Goal: Information Seeking & Learning: Find specific fact

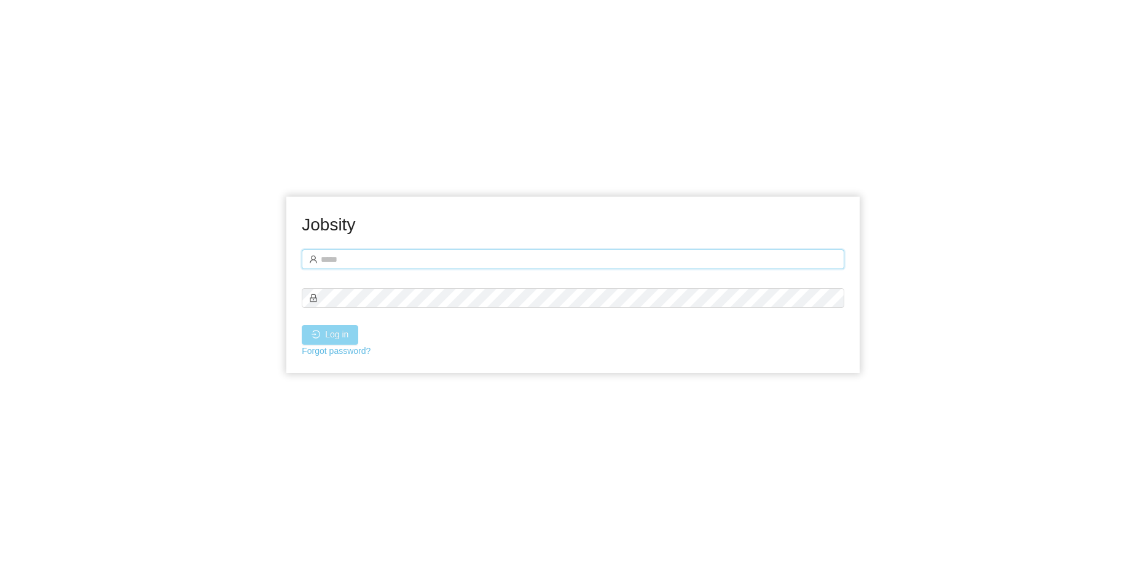
type input "**********"
click at [334, 331] on button "Log in" at bounding box center [330, 335] width 57 height 20
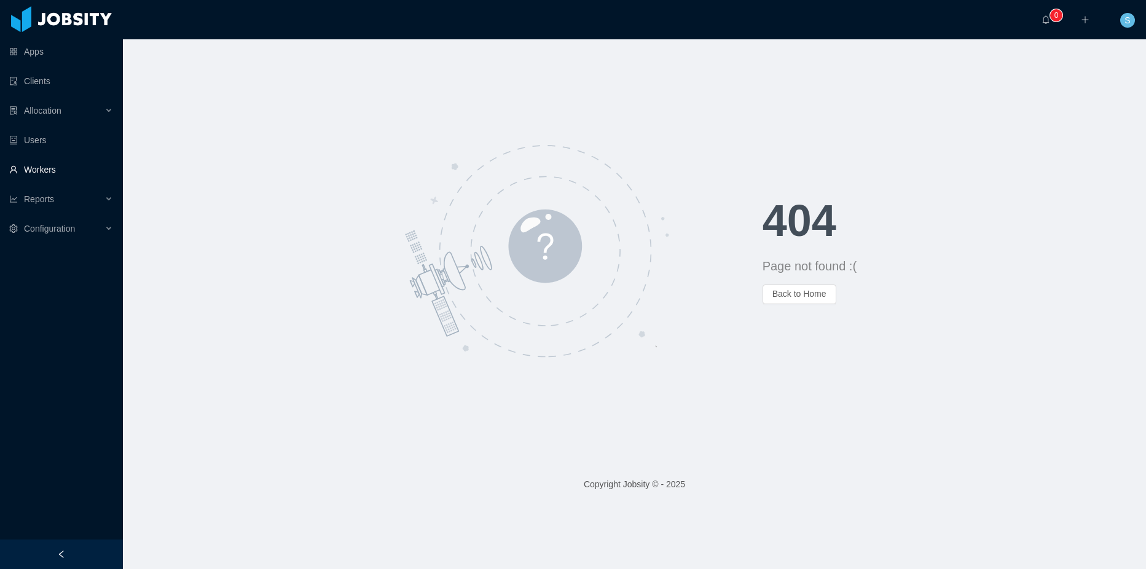
click at [54, 162] on link "Workers" at bounding box center [61, 169] width 104 height 25
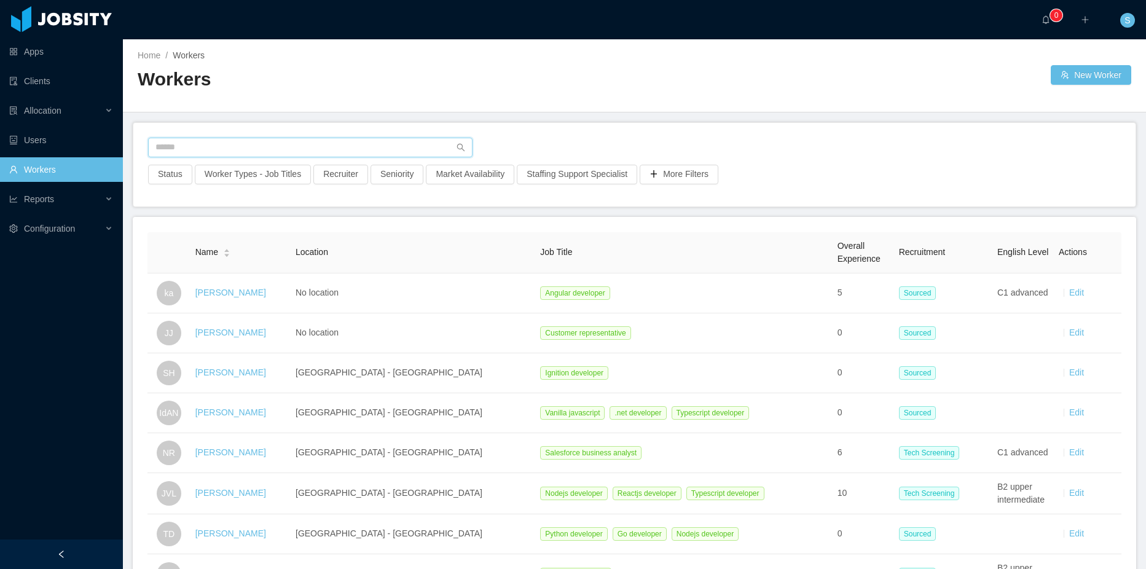
click at [205, 147] on input "text" at bounding box center [310, 148] width 324 height 20
click at [164, 178] on button "Status" at bounding box center [170, 175] width 44 height 20
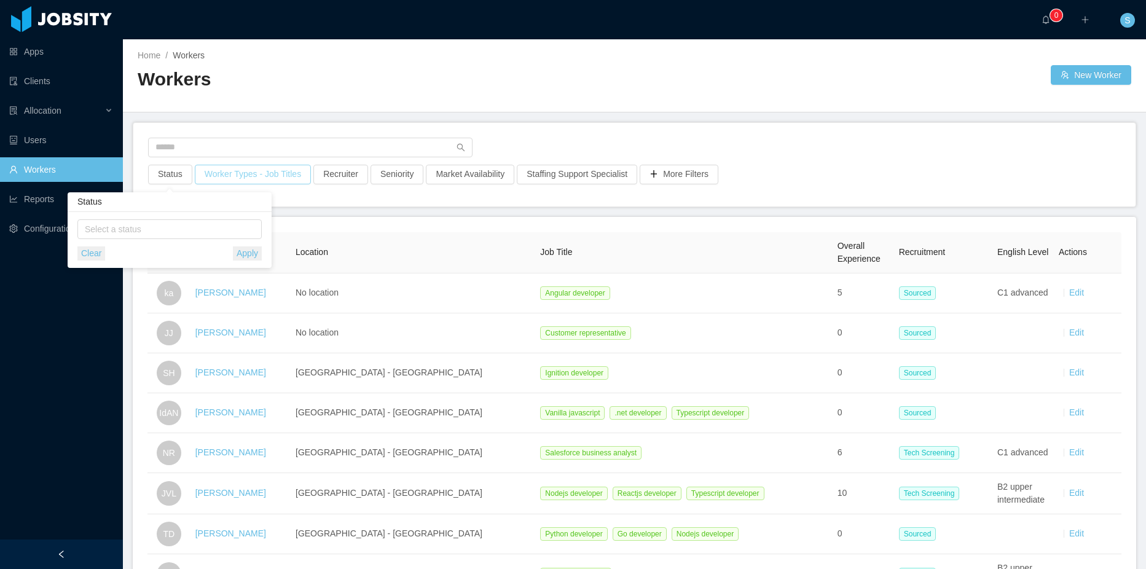
click at [241, 179] on button "Worker Types - Job Titles" at bounding box center [253, 175] width 116 height 20
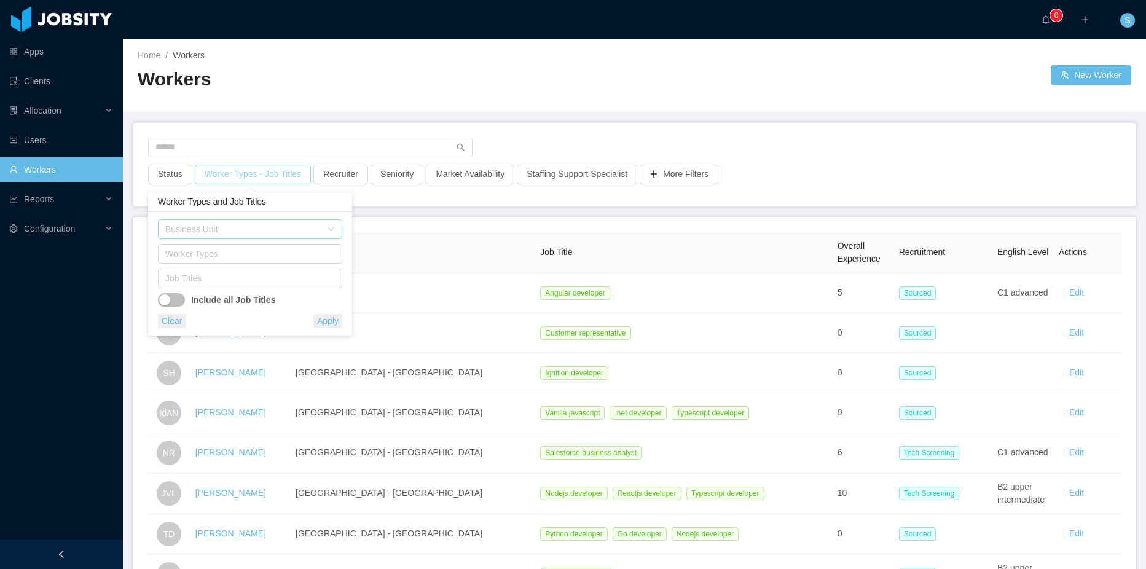
click at [224, 230] on div "Business Unit" at bounding box center [243, 229] width 156 height 12
click at [180, 176] on button "Status" at bounding box center [170, 175] width 44 height 20
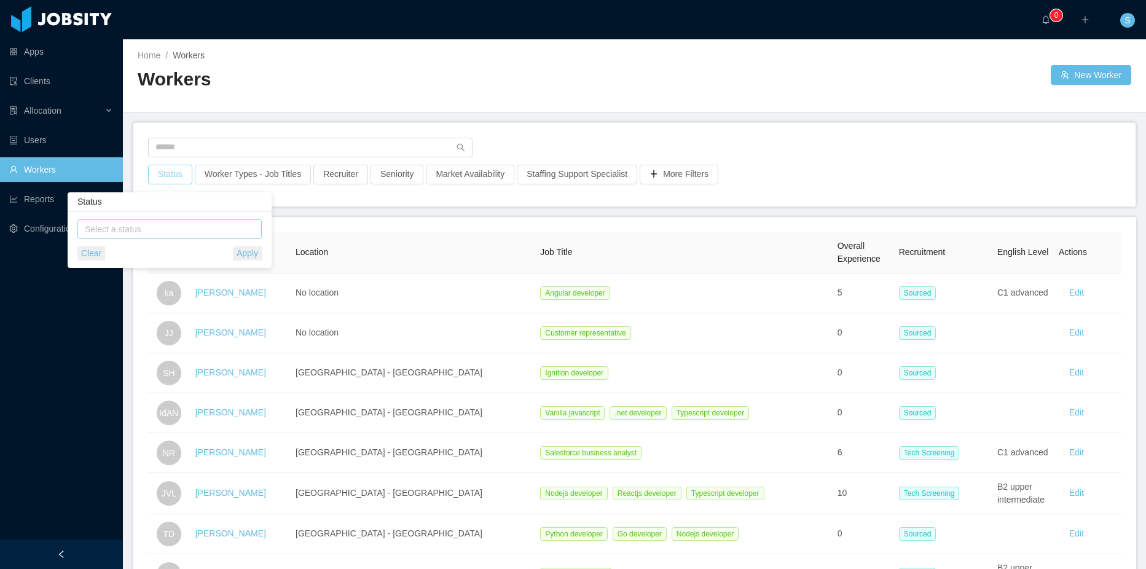
click at [163, 228] on div "Select a status" at bounding box center [167, 229] width 164 height 12
click at [151, 274] on li "Employee" at bounding box center [169, 274] width 184 height 20
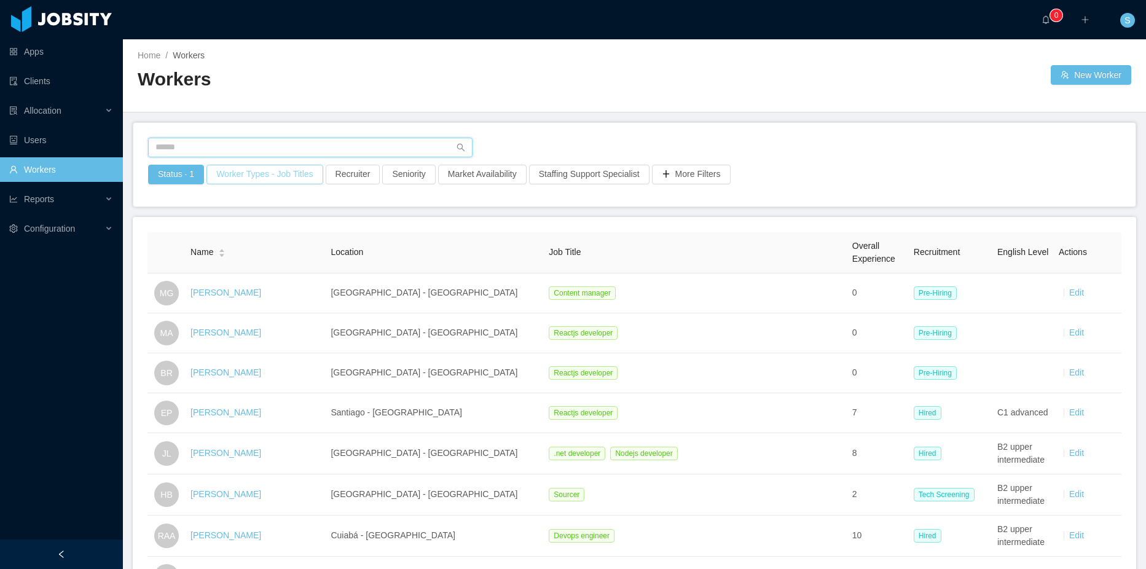
click at [219, 146] on input "text" at bounding box center [310, 148] width 324 height 20
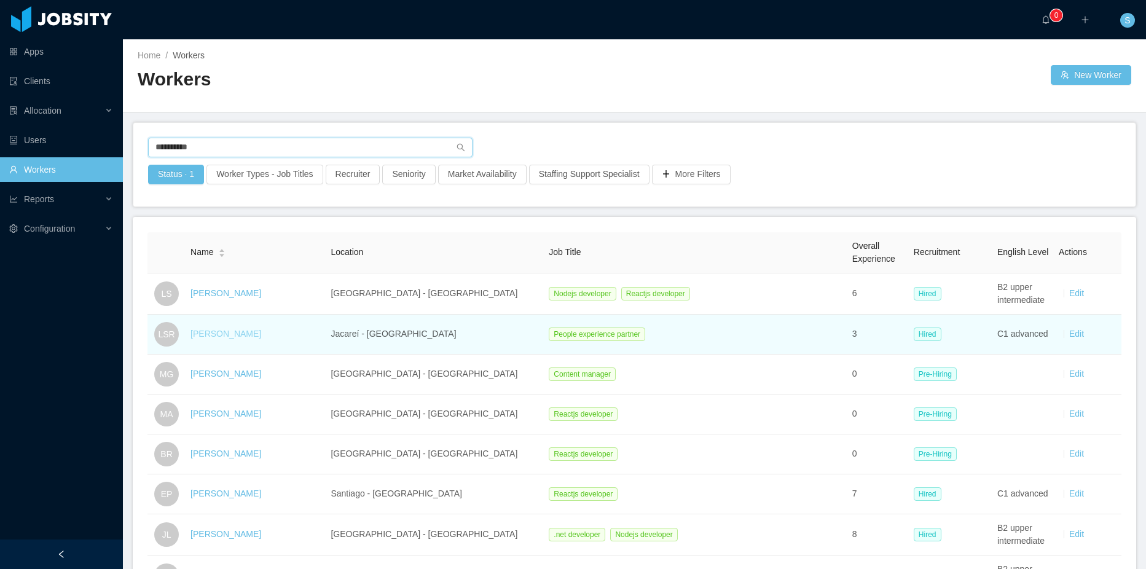
type input "**********"
click at [237, 336] on link "[PERSON_NAME]" at bounding box center [226, 334] width 71 height 10
